Goal: Information Seeking & Learning: Learn about a topic

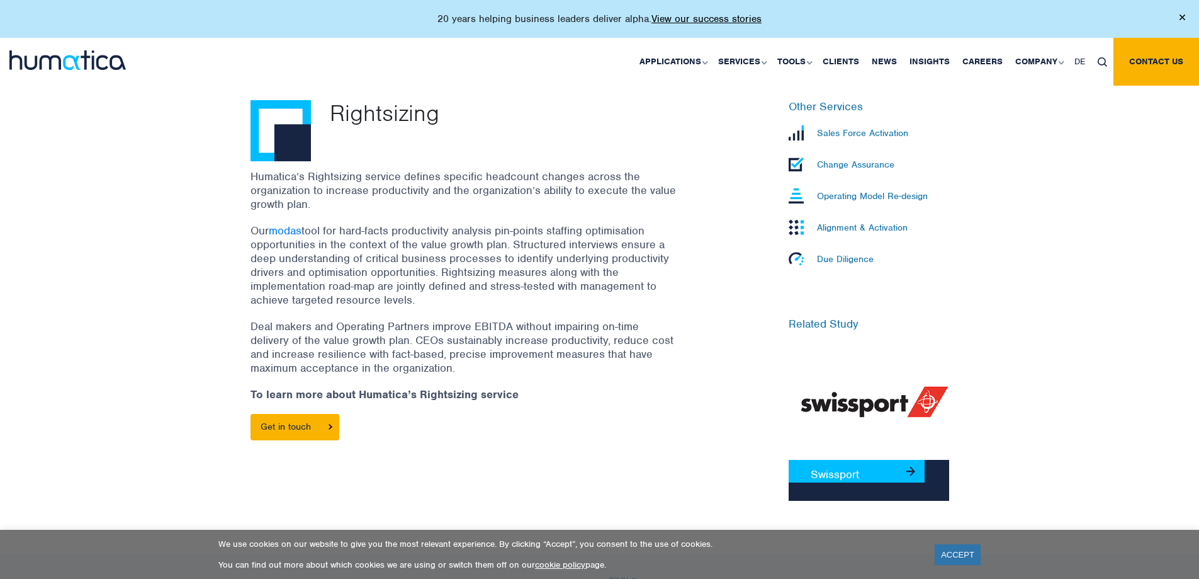
scroll to position [378, 0]
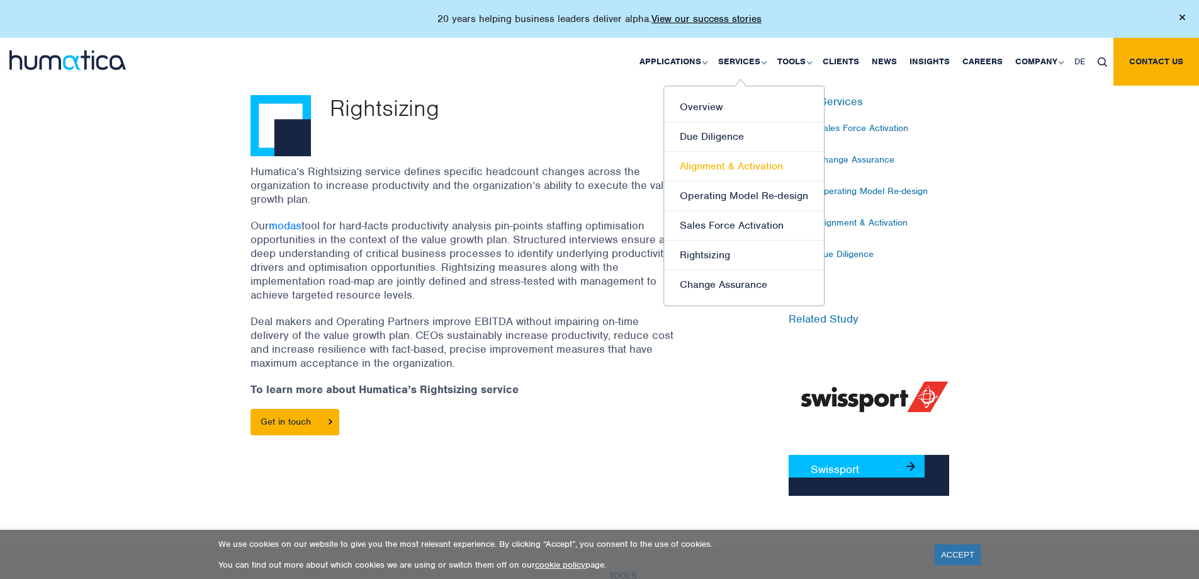
click at [746, 169] on link "Alignment & Activation" at bounding box center [744, 167] width 160 height 30
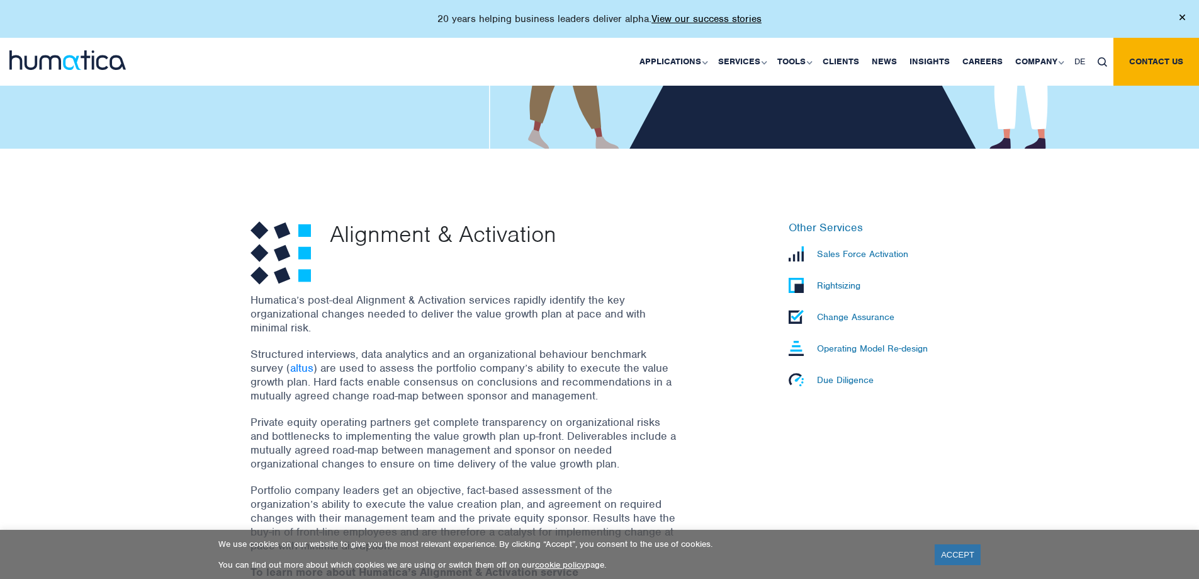
scroll to position [252, 0]
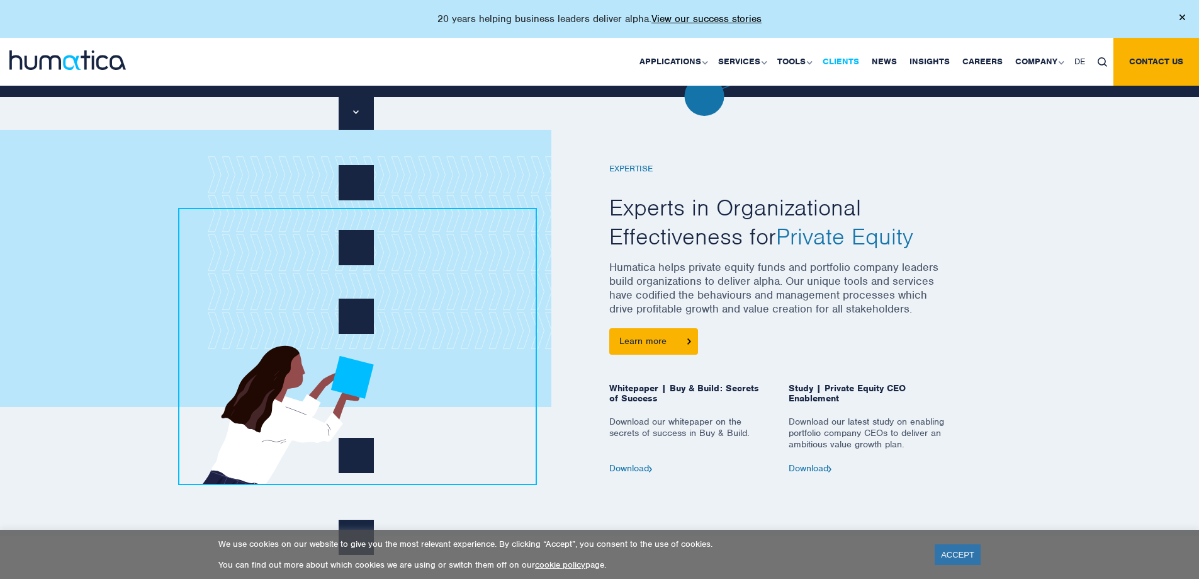
scroll to position [567, 0]
click at [48, 450] on div "EXPERTISE Experts in Organizational Effectiveness for Private Equity Humatica h…" at bounding box center [599, 314] width 1199 height 441
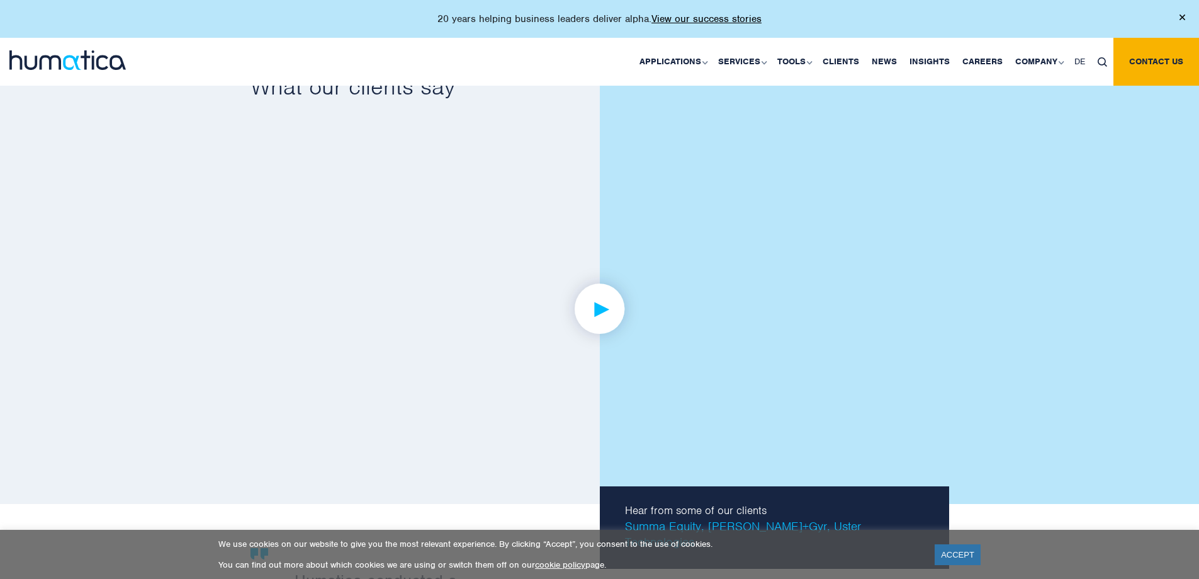
scroll to position [2078, 0]
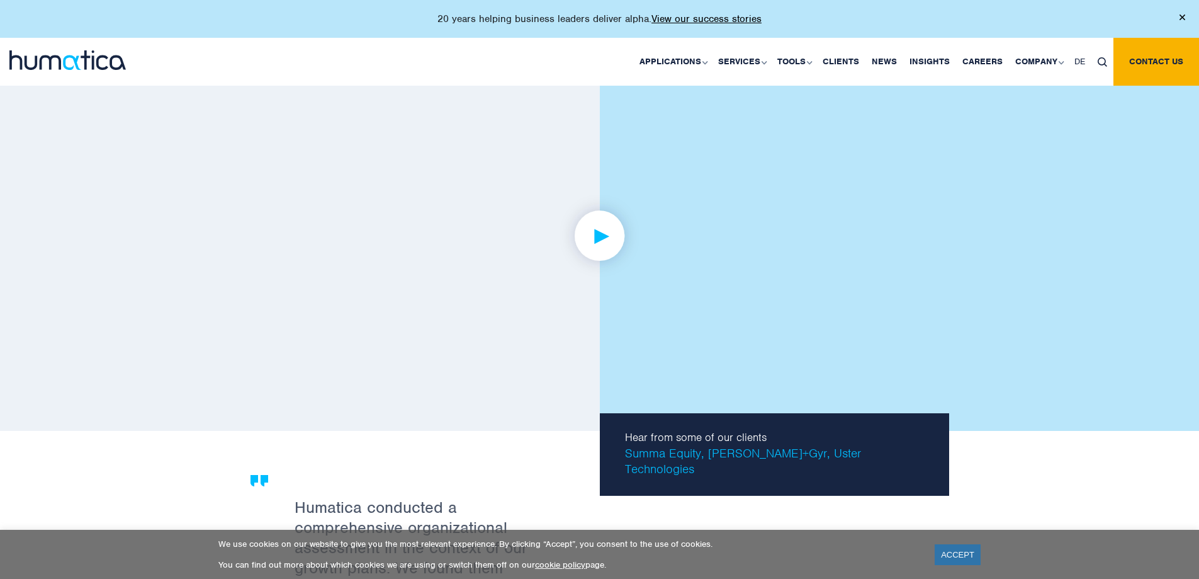
click at [615, 293] on link at bounding box center [600, 235] width 699 height 390
click at [606, 238] on img at bounding box center [600, 236] width 98 height 98
click at [623, 218] on img at bounding box center [600, 236] width 98 height 98
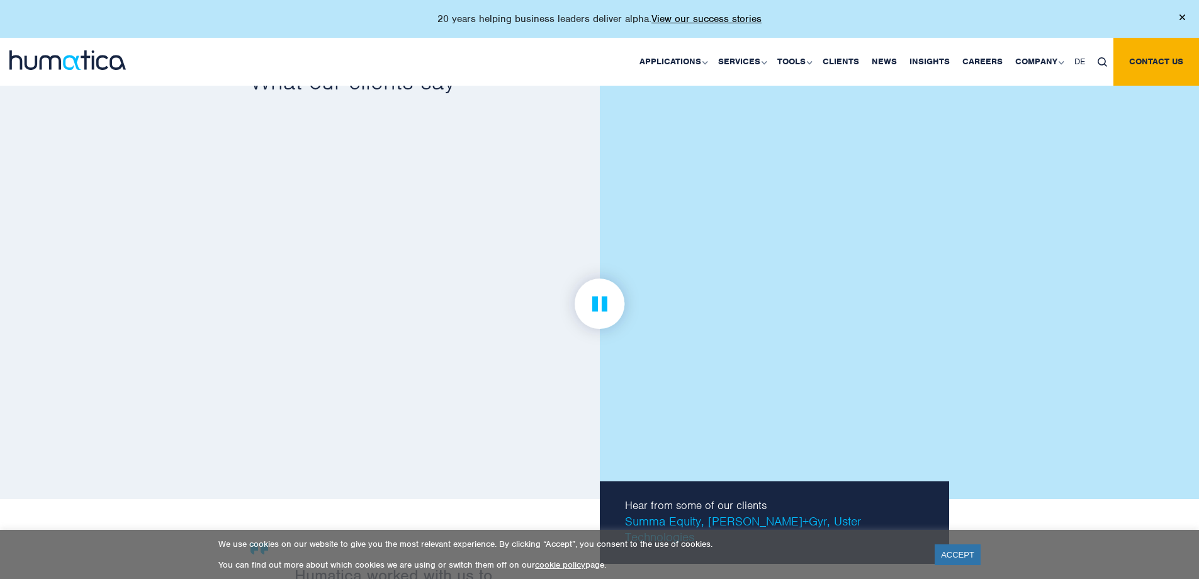
scroll to position [2015, 0]
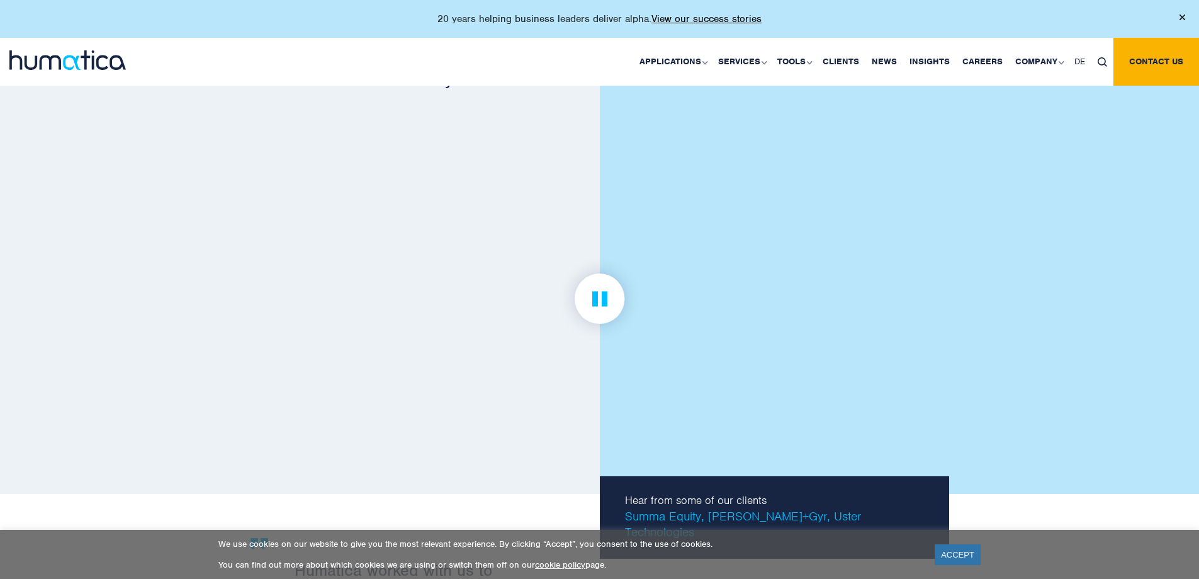
click at [601, 312] on img at bounding box center [600, 299] width 98 height 98
click at [853, 67] on link "Clients" at bounding box center [841, 62] width 49 height 48
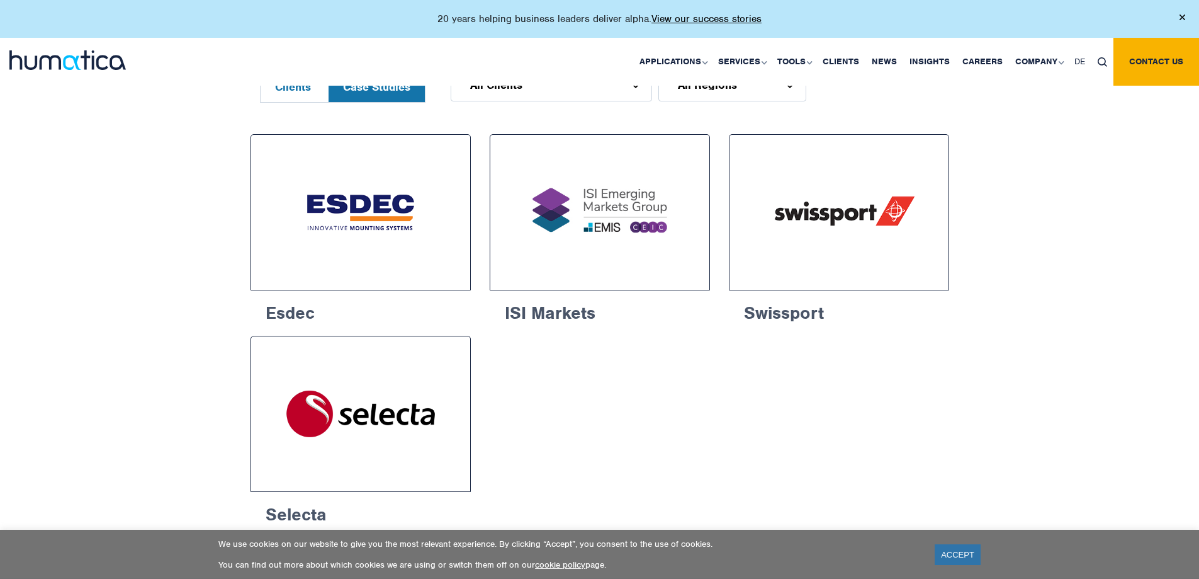
scroll to position [693, 0]
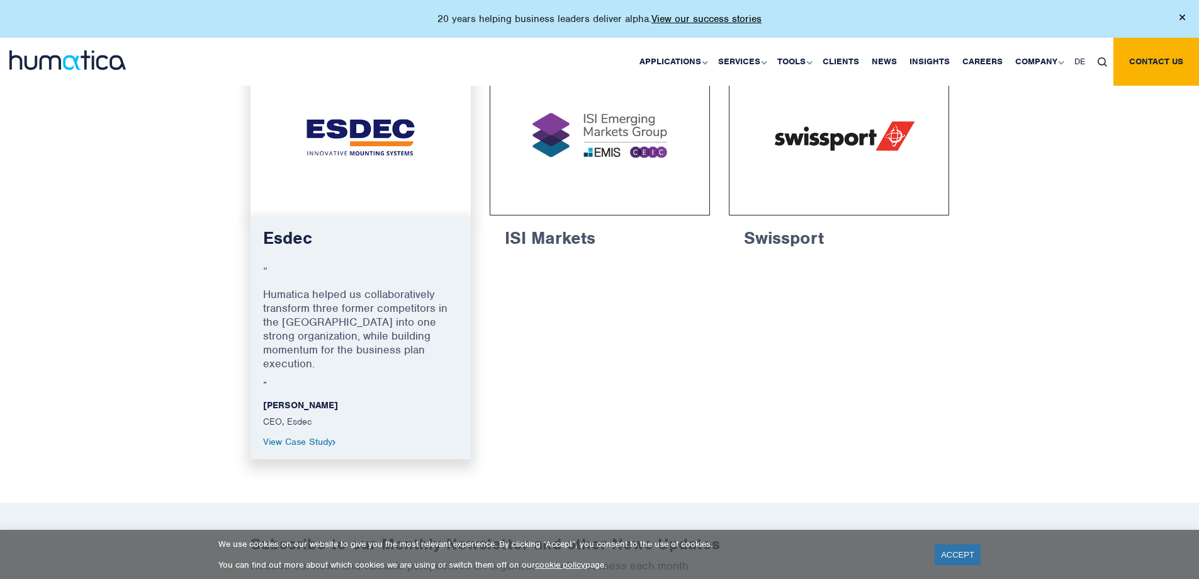
click at [378, 153] on img at bounding box center [361, 137] width 174 height 110
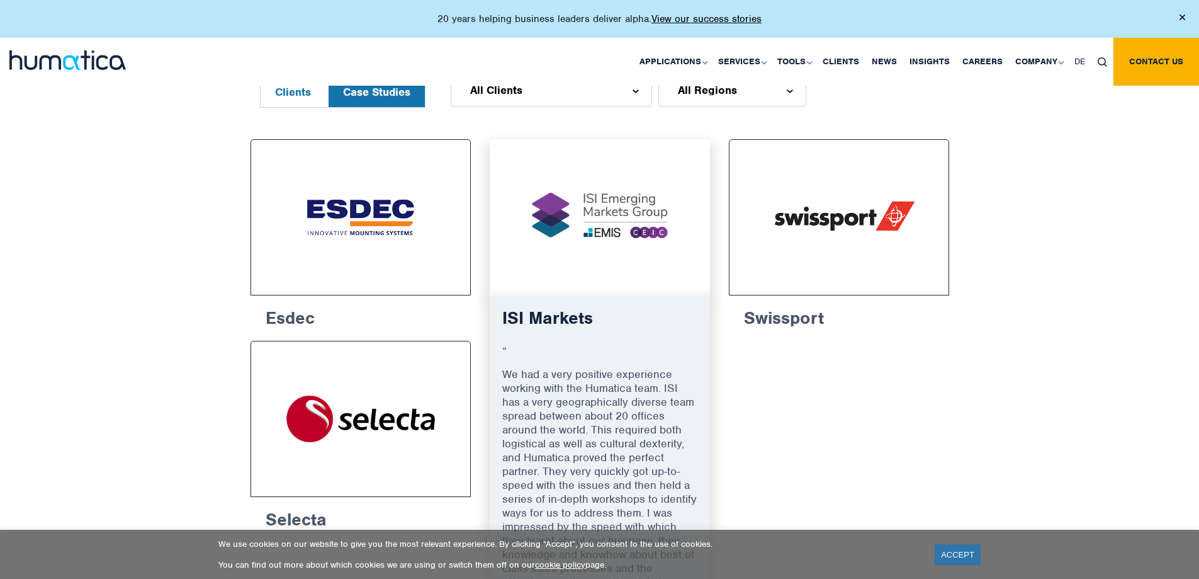
scroll to position [378, 0]
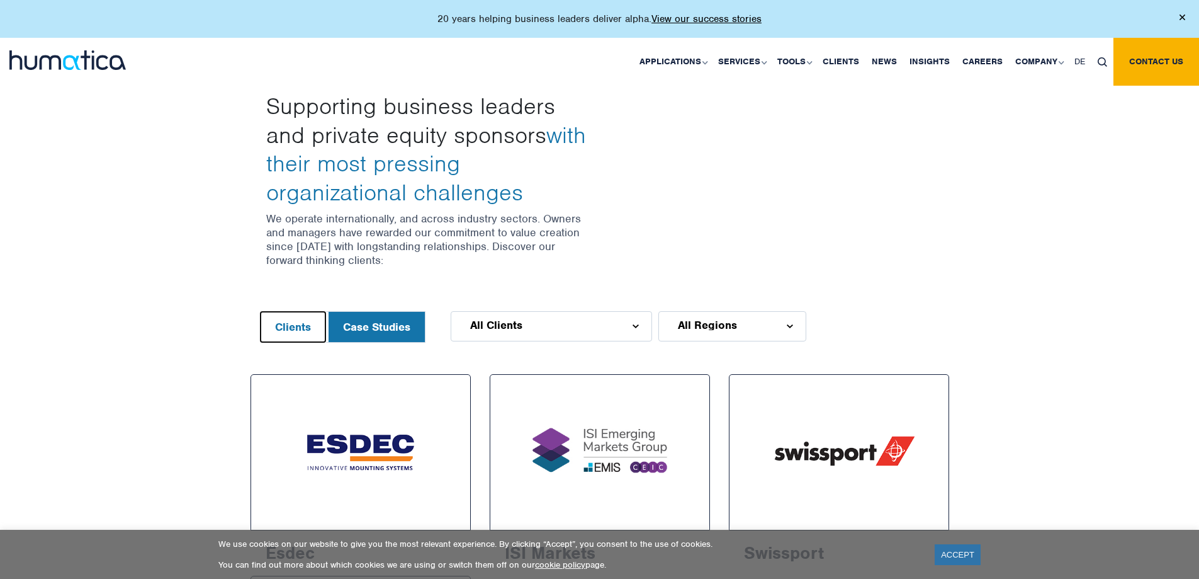
click at [302, 325] on button "Clients" at bounding box center [293, 327] width 65 height 30
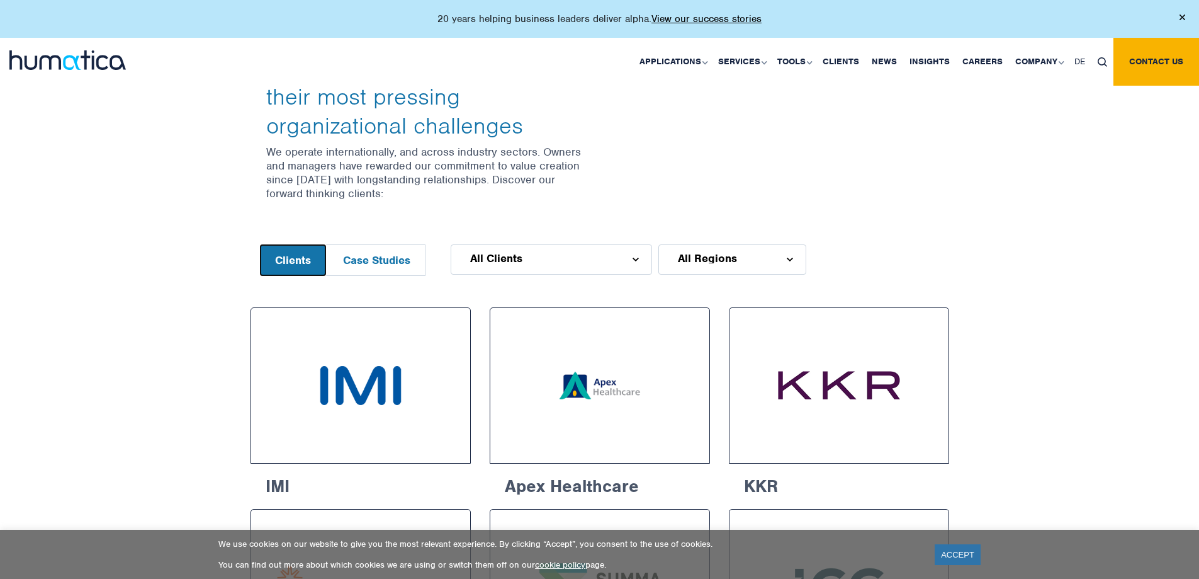
scroll to position [504, 0]
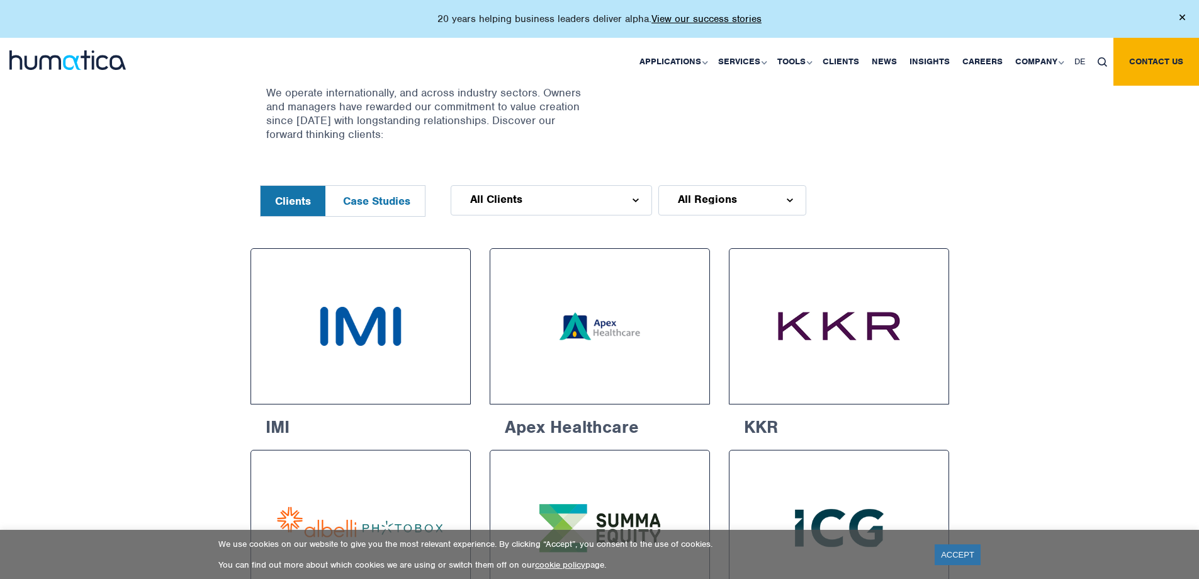
click at [634, 201] on img at bounding box center [636, 200] width 6 height 4
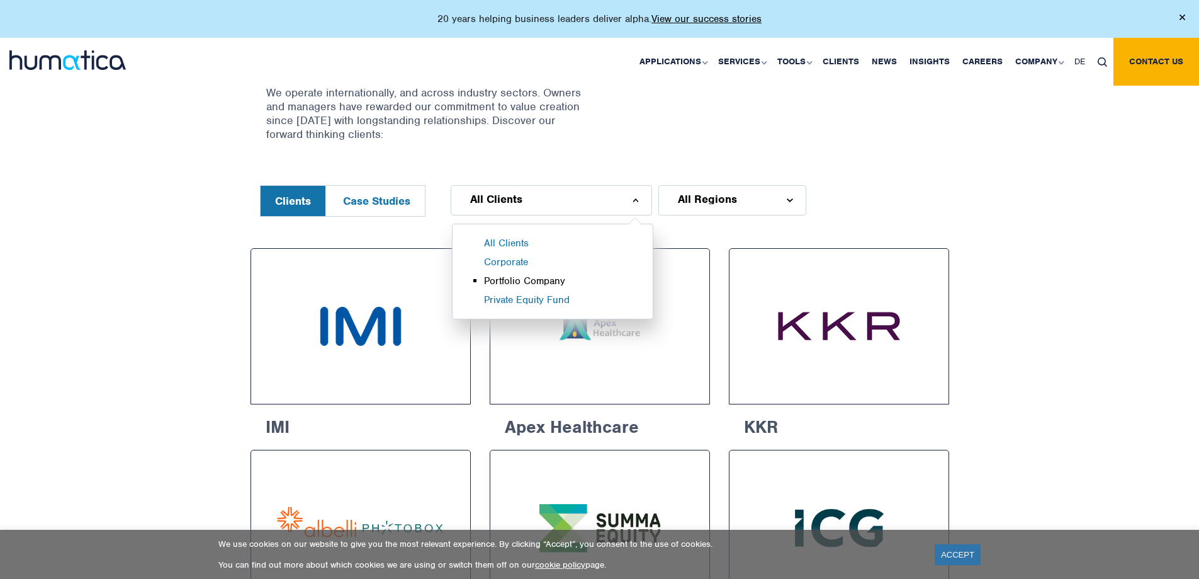
click at [564, 280] on li "Portfolio Company" at bounding box center [568, 284] width 169 height 19
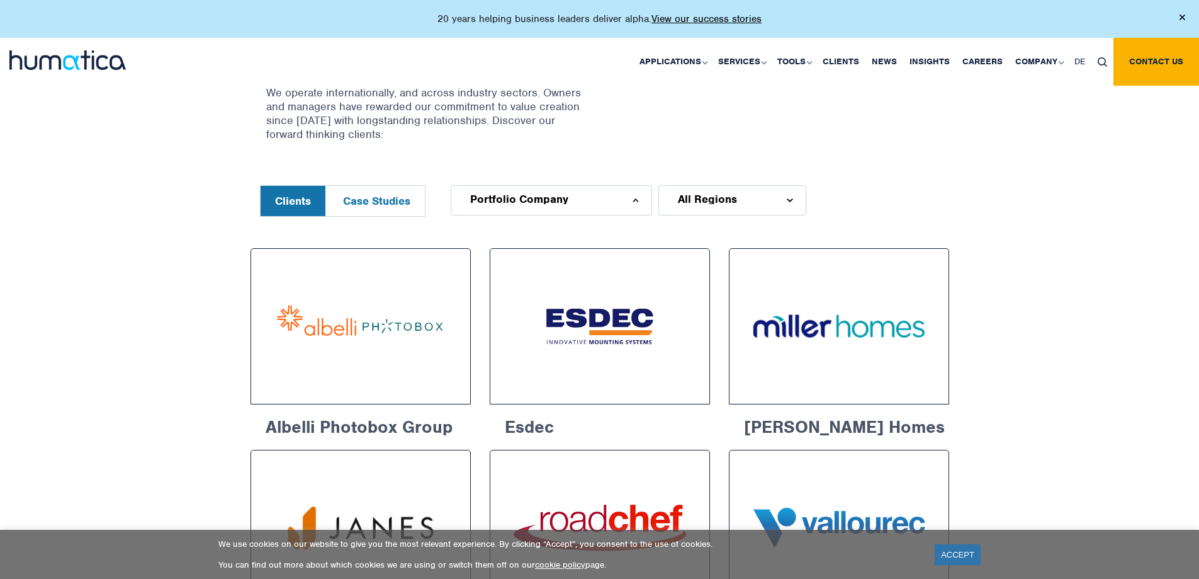
click at [598, 190] on div "Portfolio Company" at bounding box center [551, 200] width 201 height 30
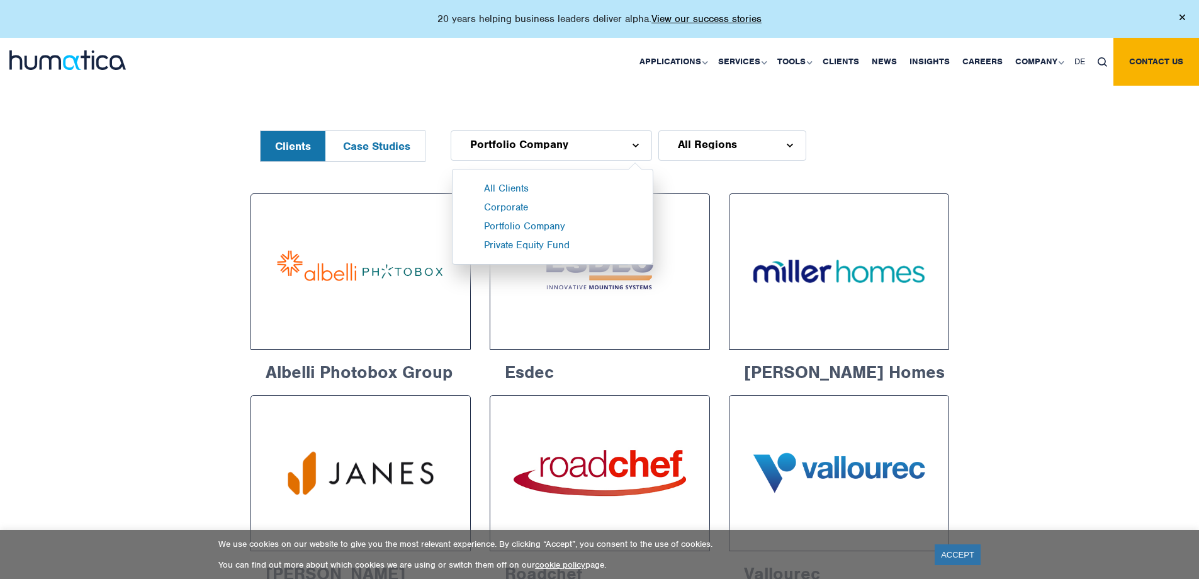
scroll to position [441, 0]
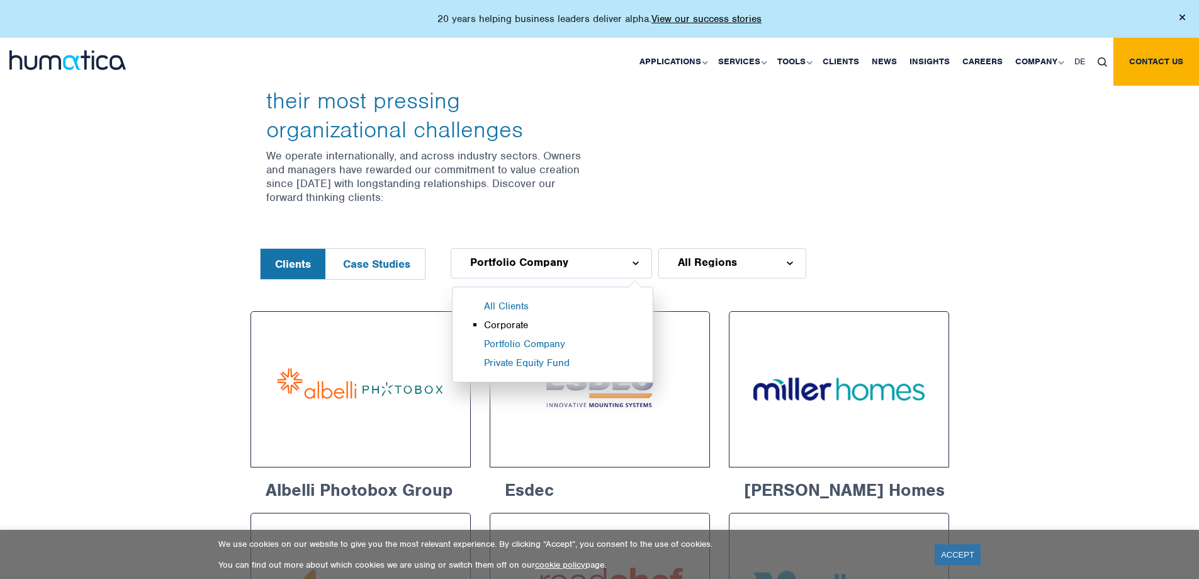
click at [569, 323] on li "Corporate" at bounding box center [568, 328] width 169 height 19
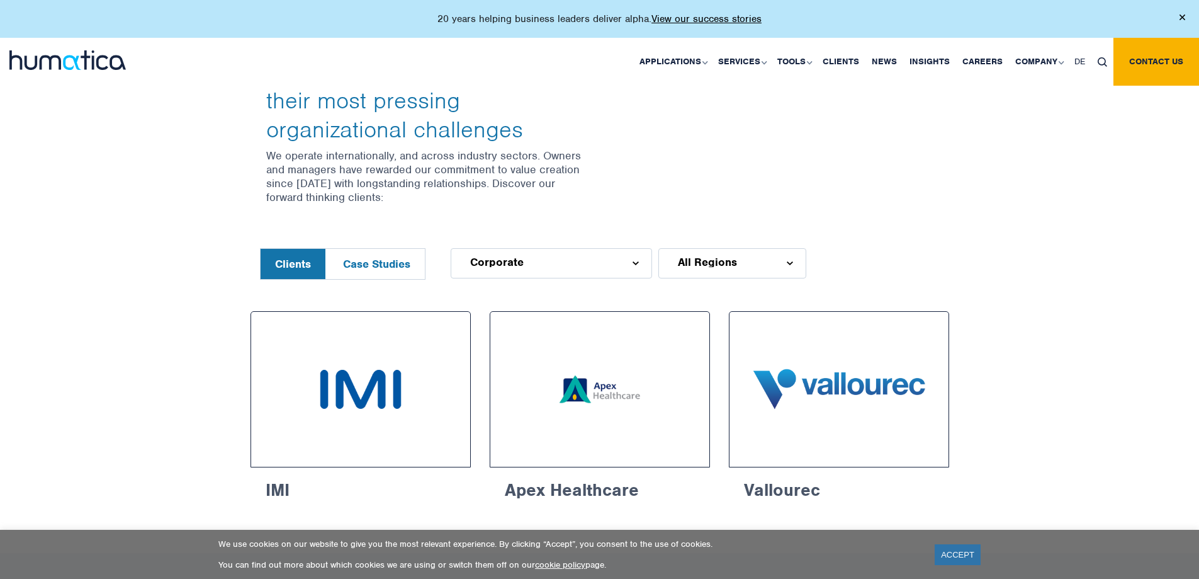
click at [690, 269] on div "All Regions" at bounding box center [733, 263] width 148 height 30
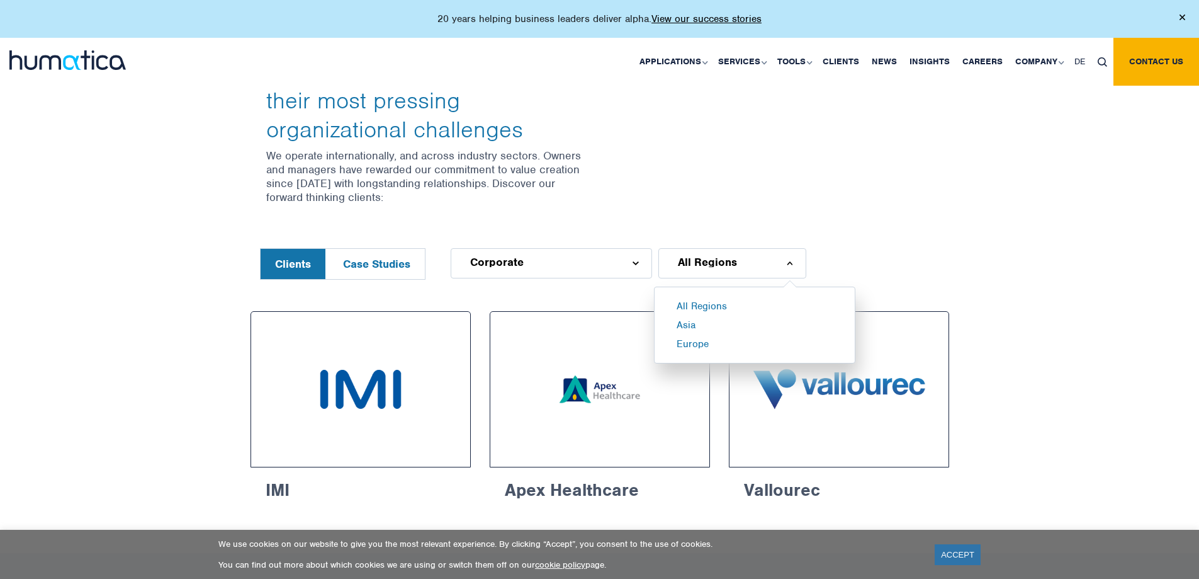
click at [690, 267] on span "All Regions" at bounding box center [707, 262] width 59 height 10
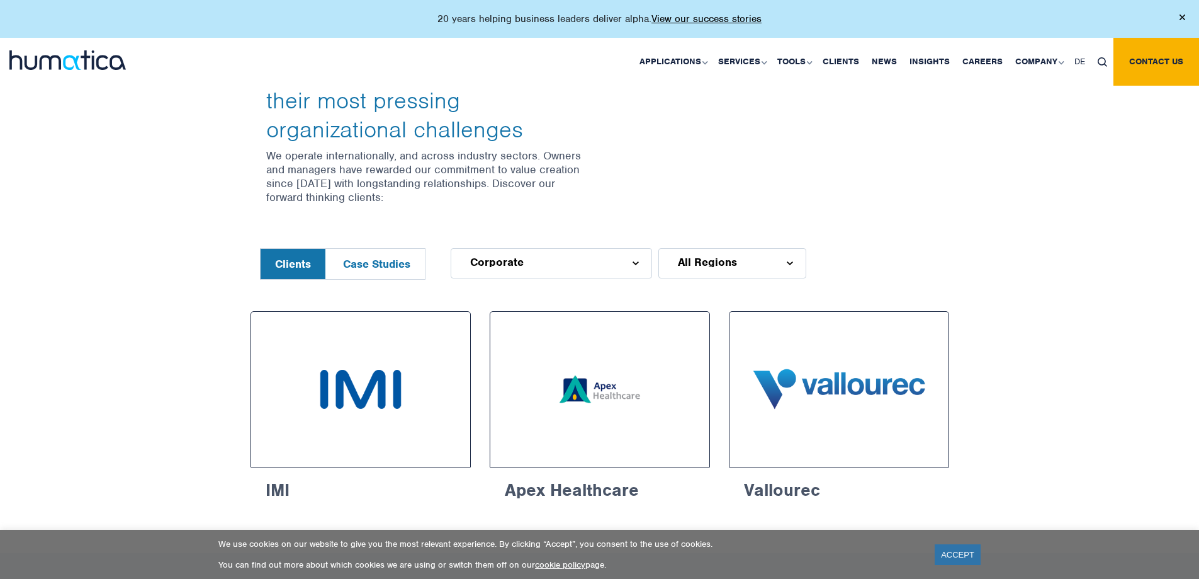
click at [618, 263] on div "Corporate" at bounding box center [551, 263] width 201 height 30
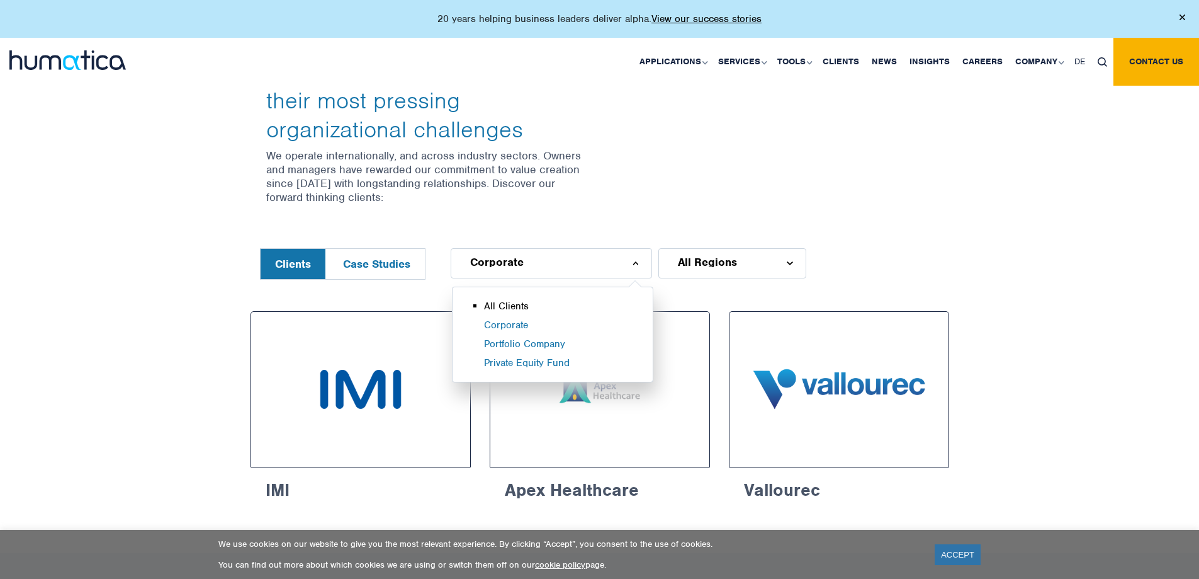
click at [575, 311] on li "All Clients" at bounding box center [568, 309] width 169 height 19
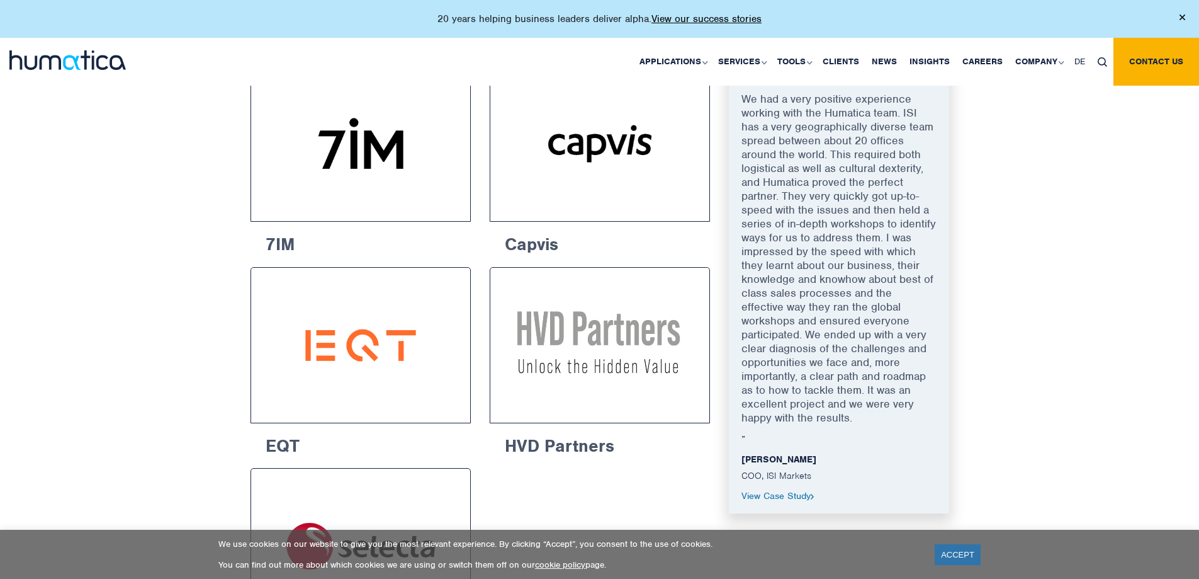
scroll to position [1763, 0]
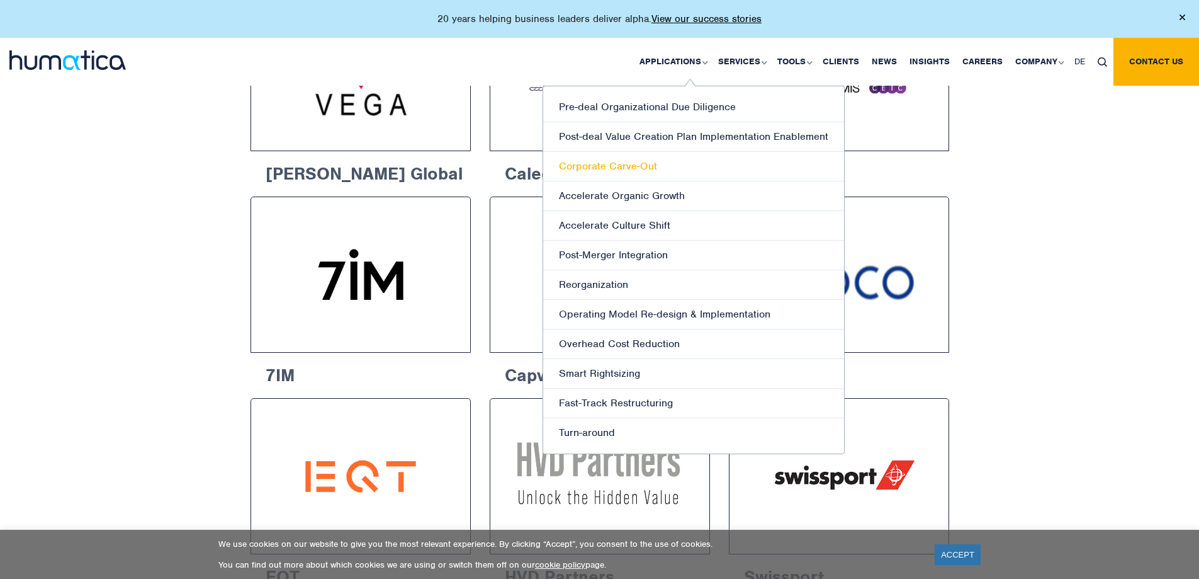
click at [657, 158] on link "Corporate Carve-Out" at bounding box center [693, 167] width 301 height 30
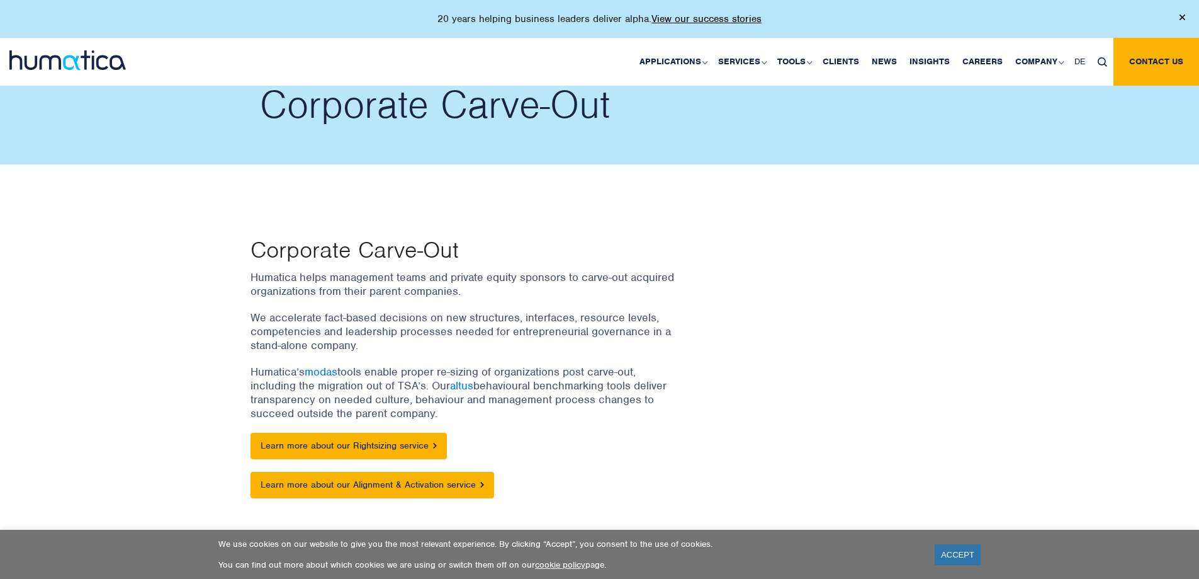
drag, startPoint x: 776, startPoint y: 189, endPoint x: 782, endPoint y: 179, distance: 11.9
click at [777, 187] on div "Corporate Carve-Out Humatica helps management teams and private equity sponsors…" at bounding box center [599, 364] width 1199 height 400
